Goal: Task Accomplishment & Management: Manage account settings

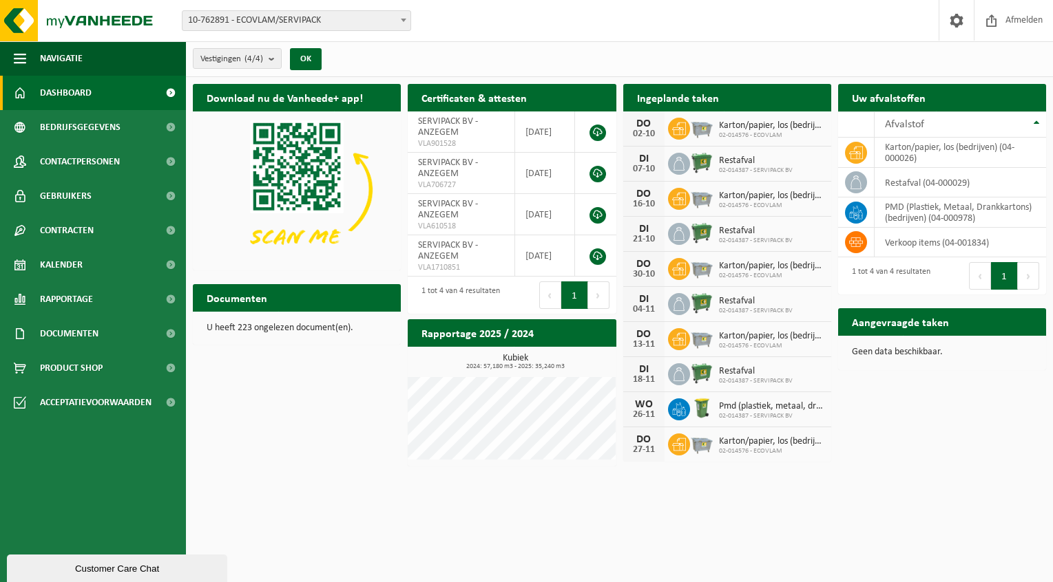
click at [677, 130] on icon at bounding box center [679, 129] width 14 height 14
click at [727, 129] on span "Karton/papier, los (bedrijven)" at bounding box center [771, 125] width 105 height 11
click at [935, 154] on td "karton/papier, los (bedrijven) (04-000026)" at bounding box center [959, 153] width 171 height 30
click at [72, 266] on span "Kalender" at bounding box center [61, 265] width 43 height 34
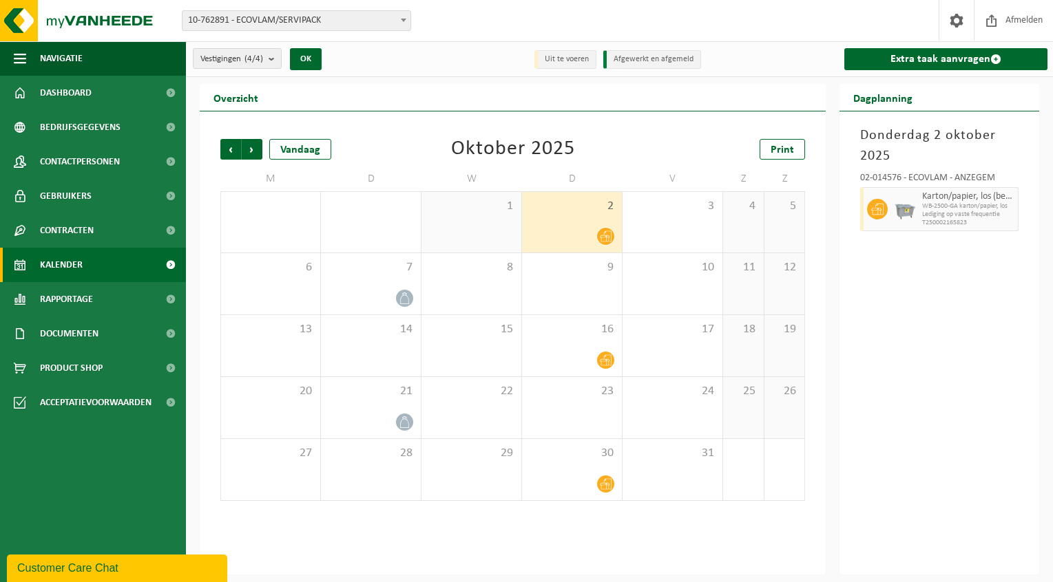
click at [585, 232] on div at bounding box center [572, 236] width 86 height 19
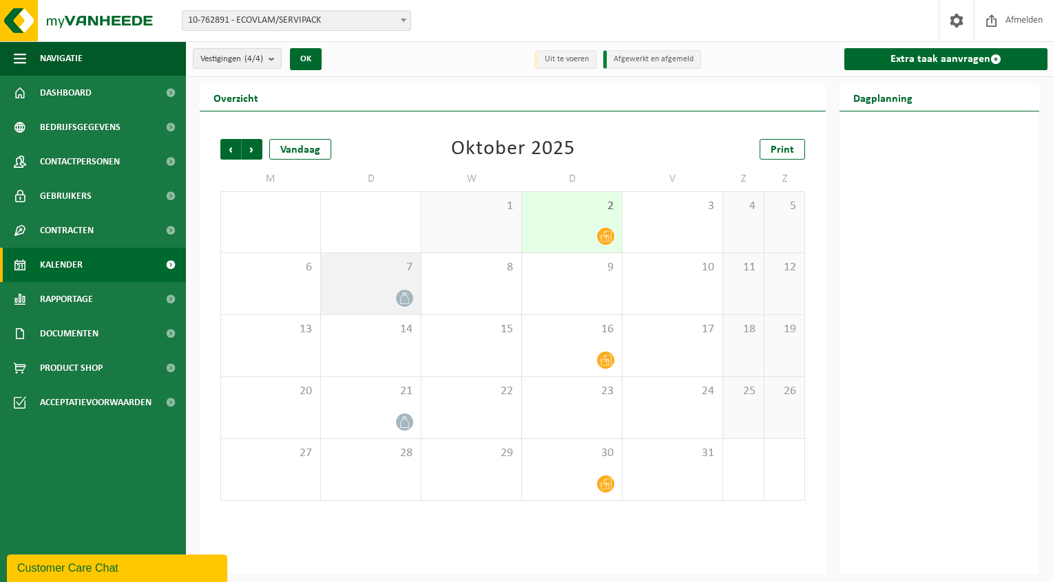
click at [363, 291] on div at bounding box center [371, 298] width 86 height 19
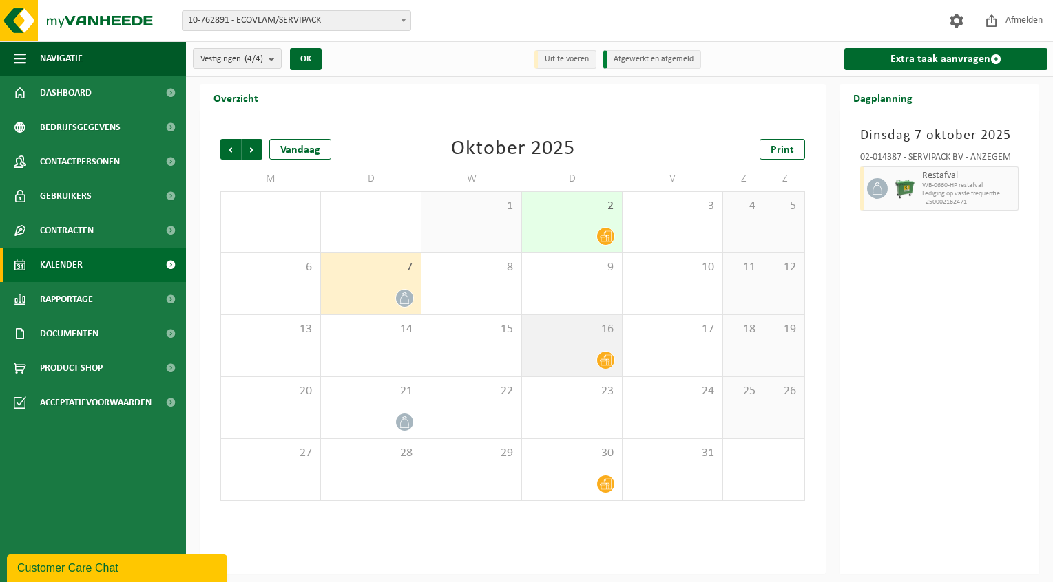
click at [588, 360] on div at bounding box center [572, 360] width 86 height 19
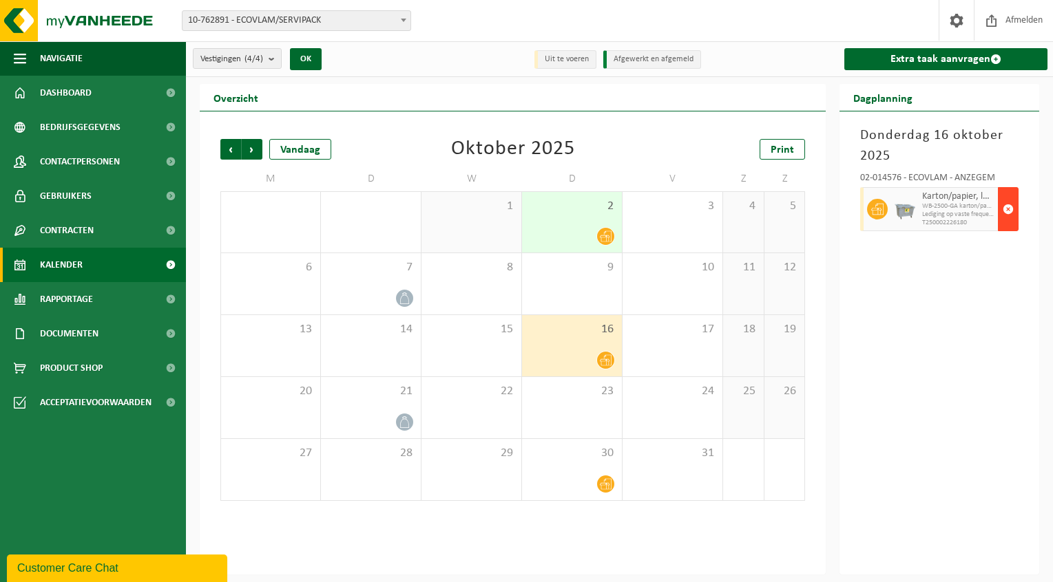
click at [1009, 210] on span "button" at bounding box center [1007, 210] width 11 height 28
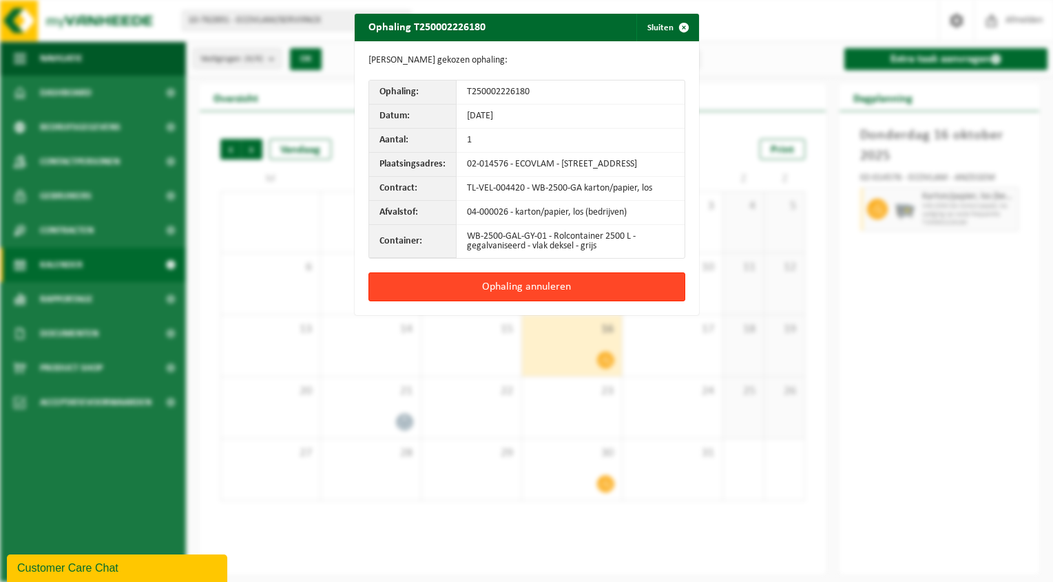
click at [506, 288] on button "Ophaling annuleren" at bounding box center [526, 287] width 317 height 29
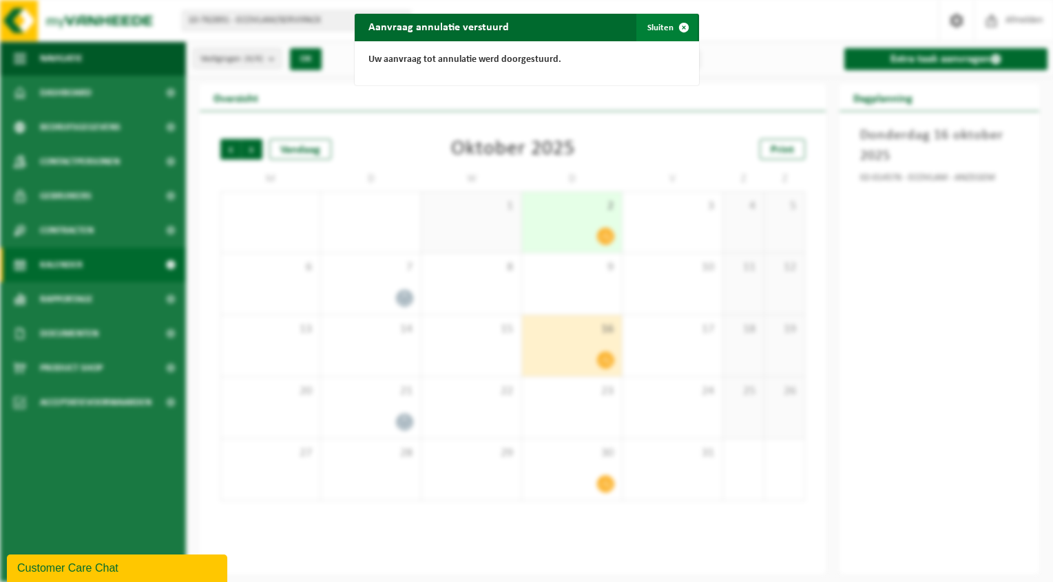
click at [651, 25] on button "Sluiten" at bounding box center [666, 28] width 61 height 28
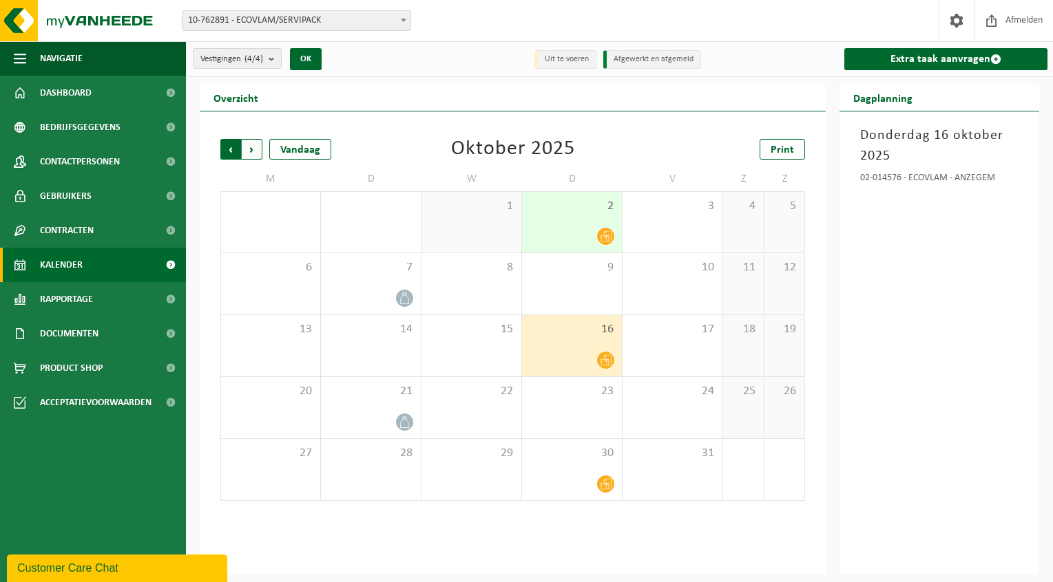
click at [254, 150] on span "Volgende" at bounding box center [252, 149] width 21 height 21
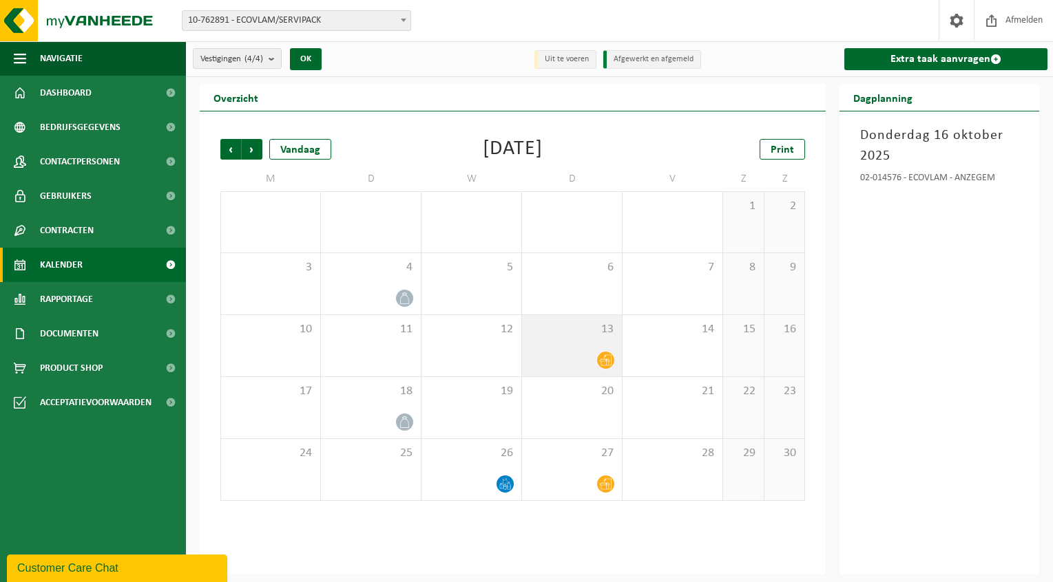
click at [577, 349] on div "13" at bounding box center [572, 345] width 100 height 61
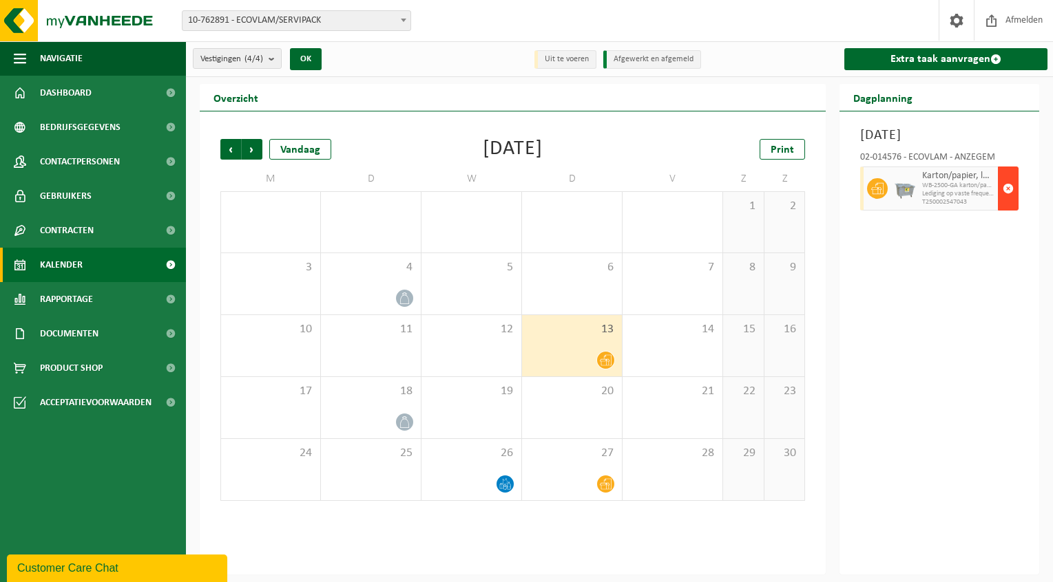
click at [1014, 211] on button "button" at bounding box center [1008, 189] width 21 height 44
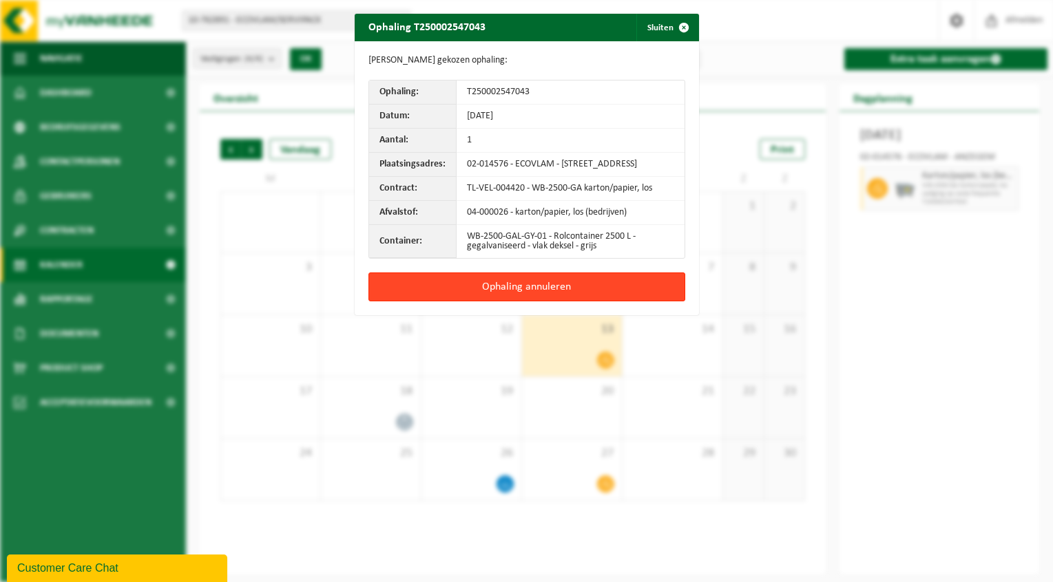
click at [493, 296] on button "Ophaling annuleren" at bounding box center [526, 287] width 317 height 29
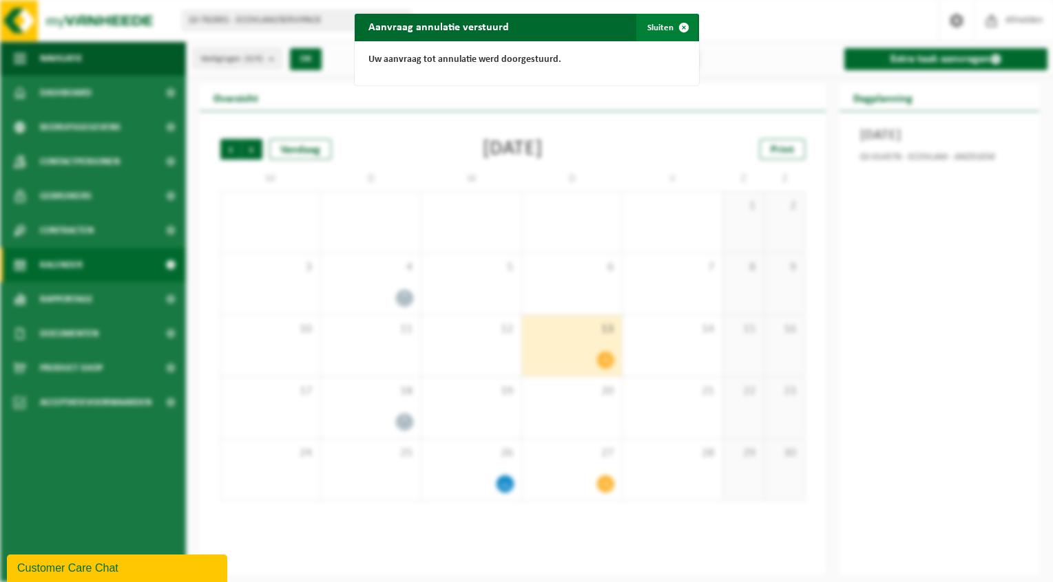
click at [652, 23] on button "Sluiten" at bounding box center [666, 28] width 61 height 28
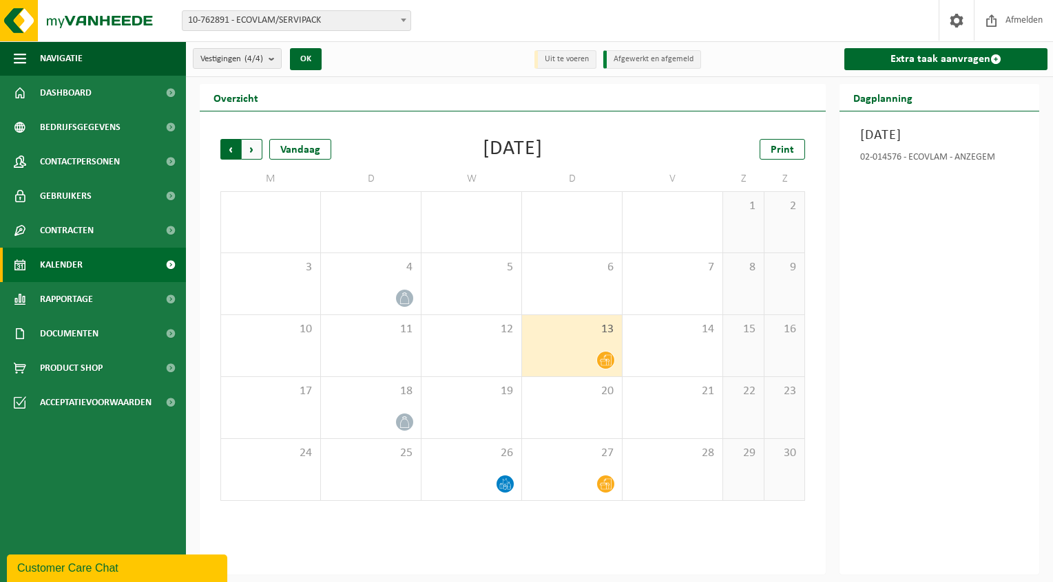
click at [249, 147] on span "Volgende" at bounding box center [252, 149] width 21 height 21
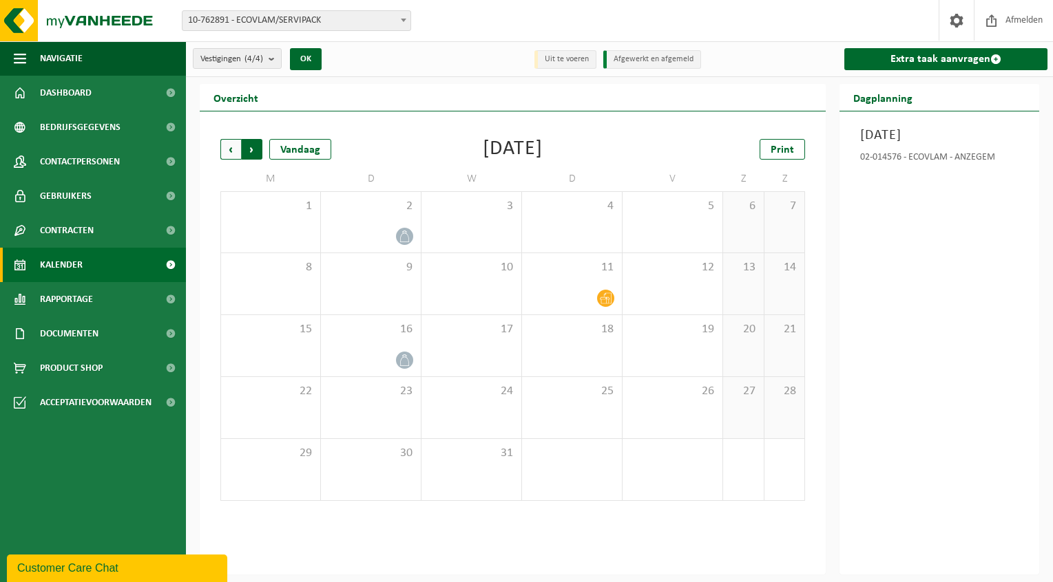
click at [226, 147] on span "Vorige" at bounding box center [230, 149] width 21 height 21
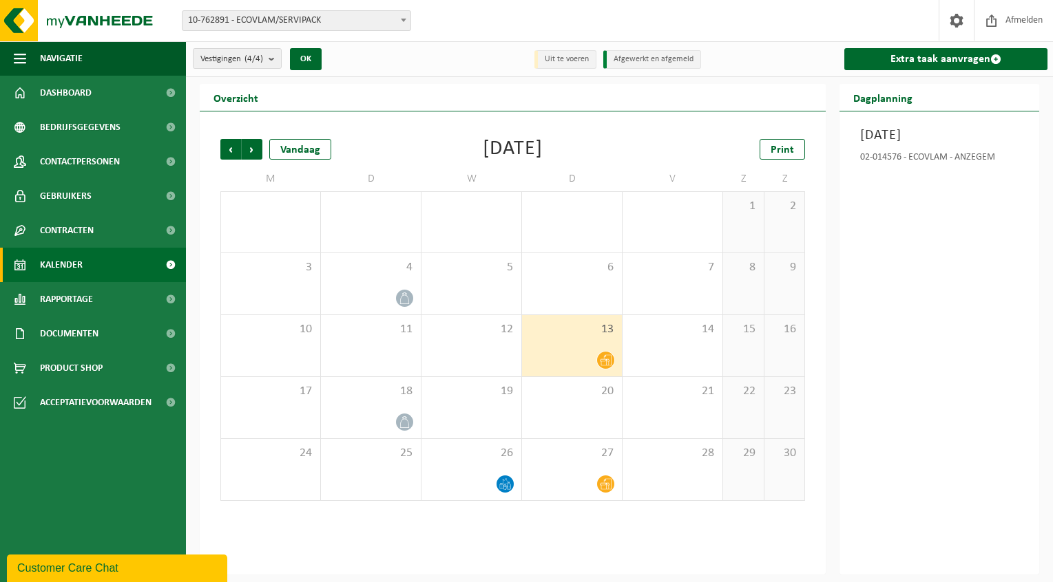
click at [226, 147] on span "Vorige" at bounding box center [230, 149] width 21 height 21
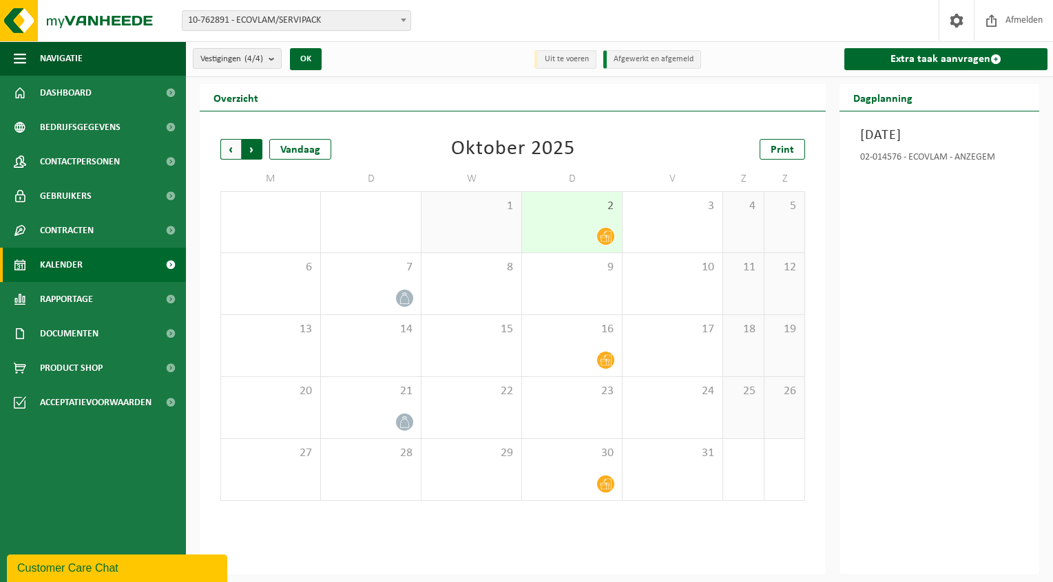
click at [227, 151] on span "Vorige" at bounding box center [230, 149] width 21 height 21
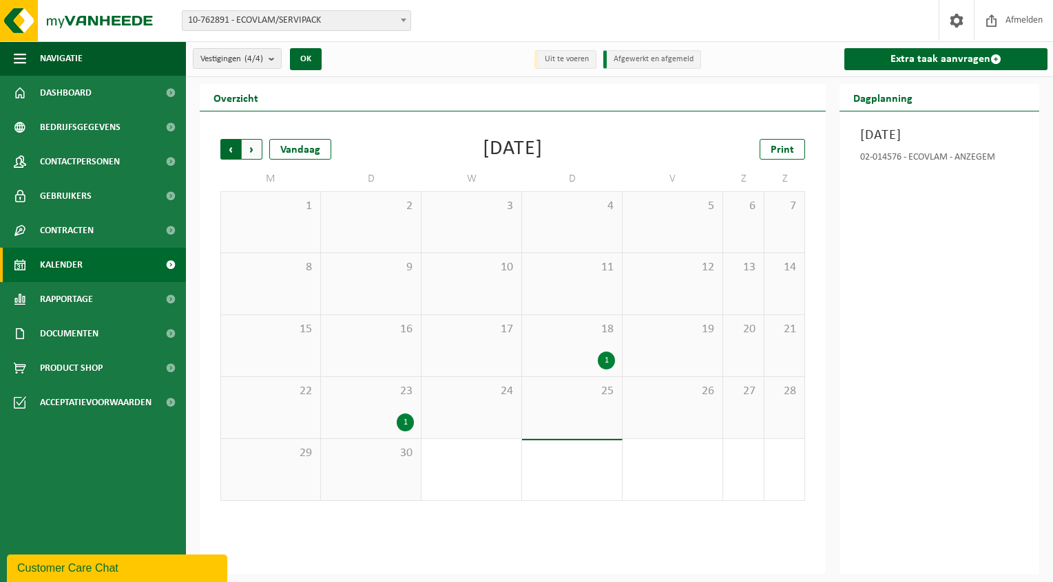
click at [247, 150] on span "Volgende" at bounding box center [252, 149] width 21 height 21
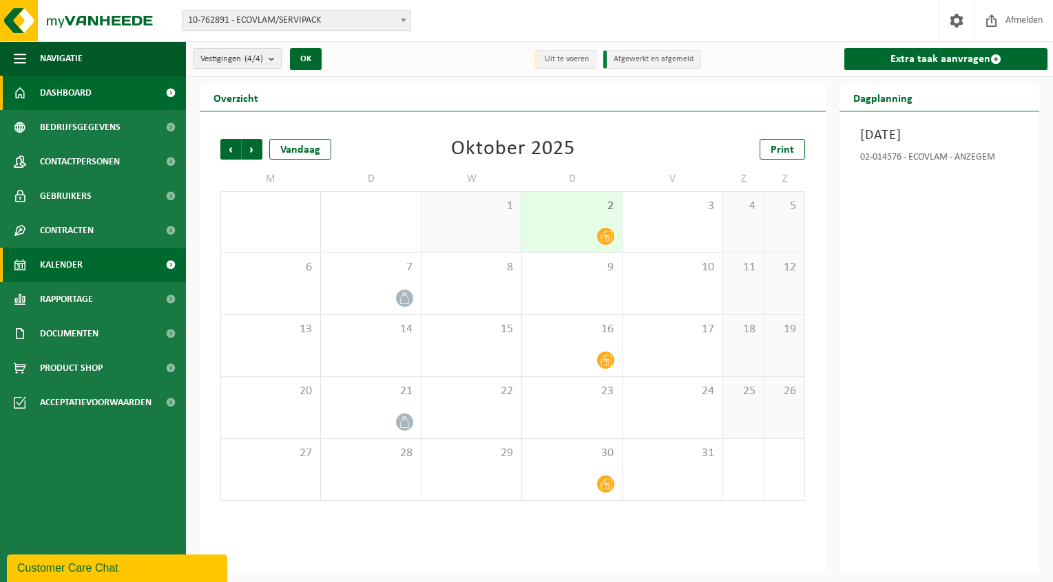
click at [61, 87] on span "Dashboard" at bounding box center [66, 93] width 52 height 34
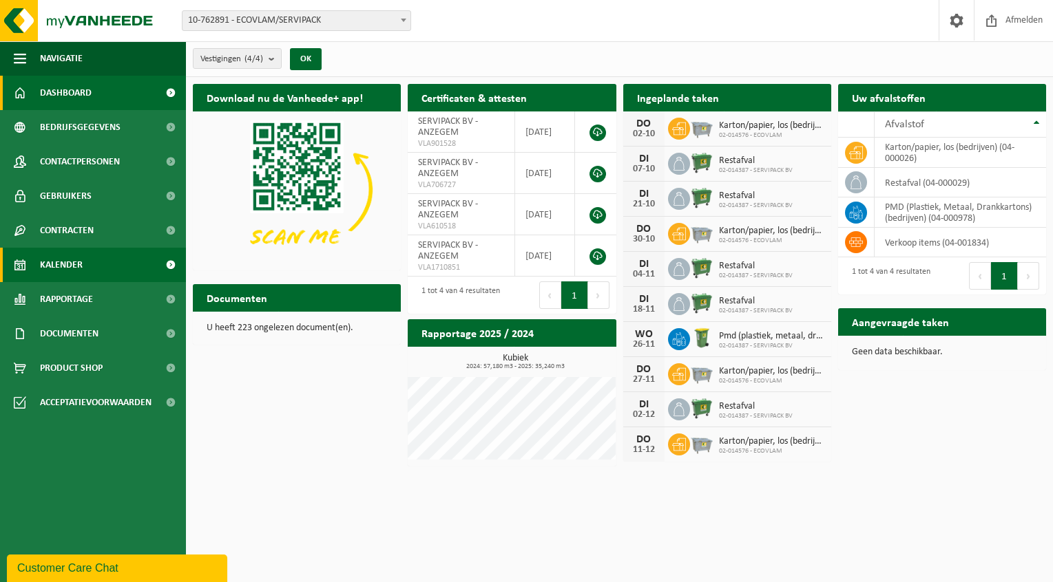
click at [48, 266] on span "Kalender" at bounding box center [61, 265] width 43 height 34
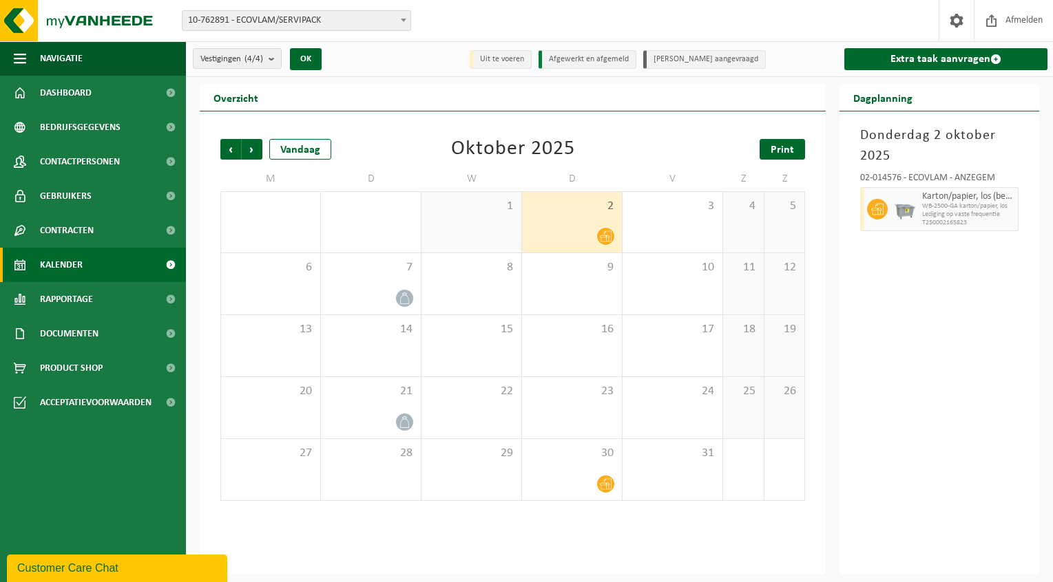
click at [792, 152] on span "Print" at bounding box center [781, 150] width 23 height 11
click at [254, 149] on span "Volgende" at bounding box center [252, 149] width 21 height 21
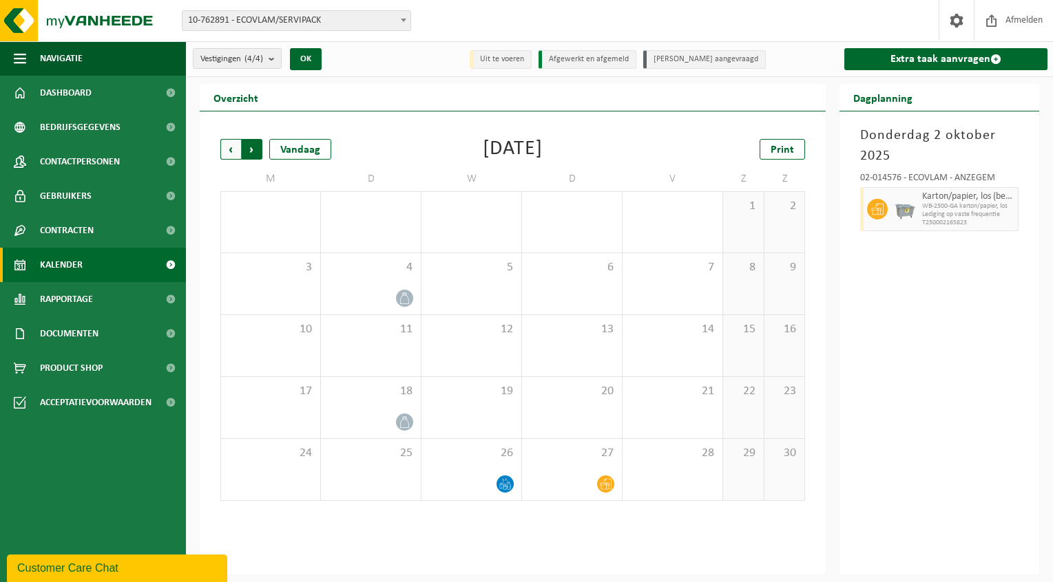
click at [233, 141] on span "Vorige" at bounding box center [230, 149] width 21 height 21
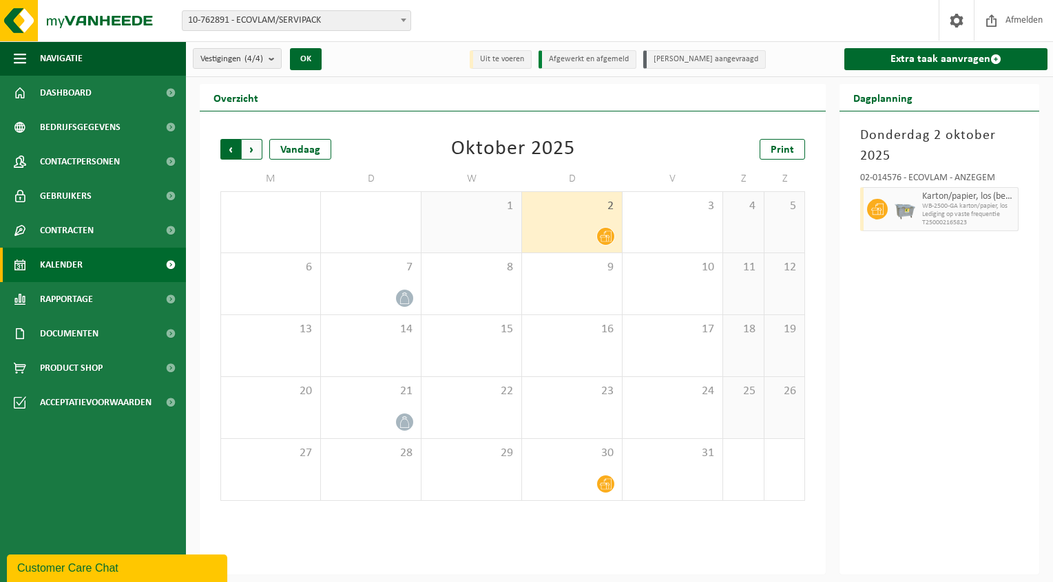
click at [246, 144] on span "Volgende" at bounding box center [252, 149] width 21 height 21
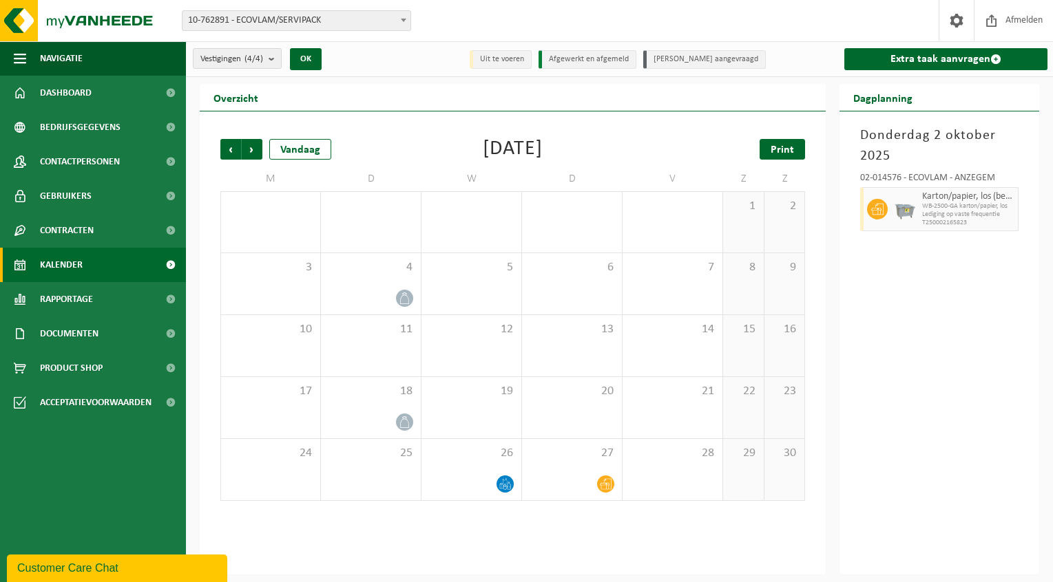
click at [785, 147] on span "Print" at bounding box center [781, 150] width 23 height 11
click at [253, 150] on span "Volgende" at bounding box center [252, 149] width 21 height 21
click at [779, 154] on span "Print" at bounding box center [781, 150] width 23 height 11
